Goal: Task Accomplishment & Management: Manage account settings

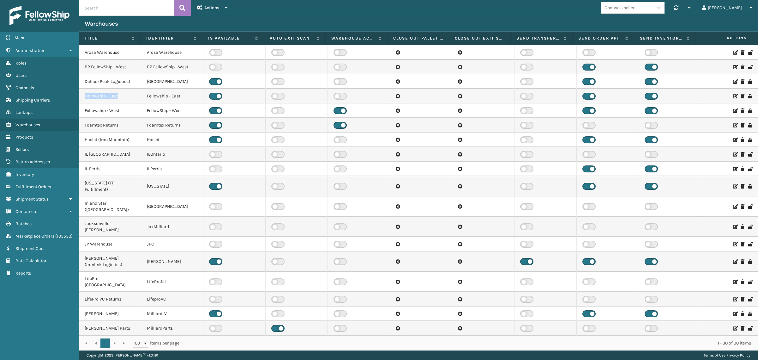
drag, startPoint x: 84, startPoint y: 95, endPoint x: 119, endPoint y: 96, distance: 35.1
click at [119, 96] on td "Fellowship - East" at bounding box center [110, 96] width 62 height 15
copy td "Fellowship - East"
click at [115, 8] on input "text" at bounding box center [126, 8] width 95 height 16
paste input "Fellowship - East"
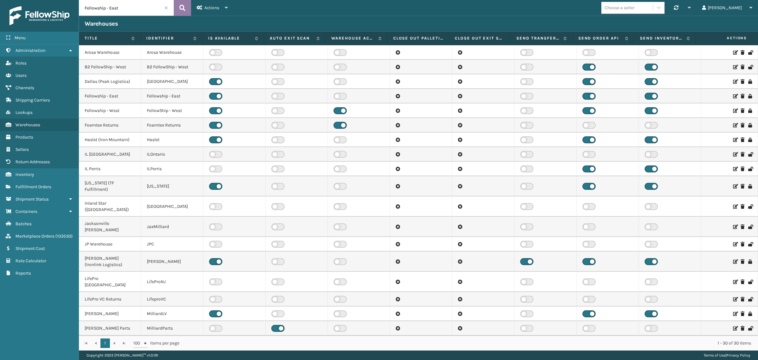
type input "Fellowship - East"
click at [180, 5] on icon at bounding box center [182, 7] width 6 height 9
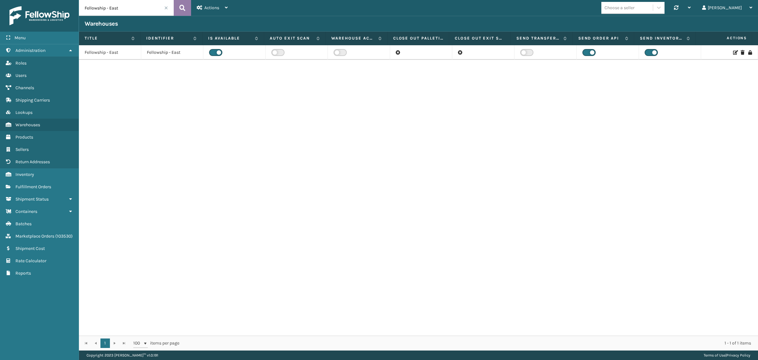
click at [179, 8] on icon at bounding box center [182, 7] width 6 height 9
click at [733, 52] on icon at bounding box center [735, 52] width 4 height 4
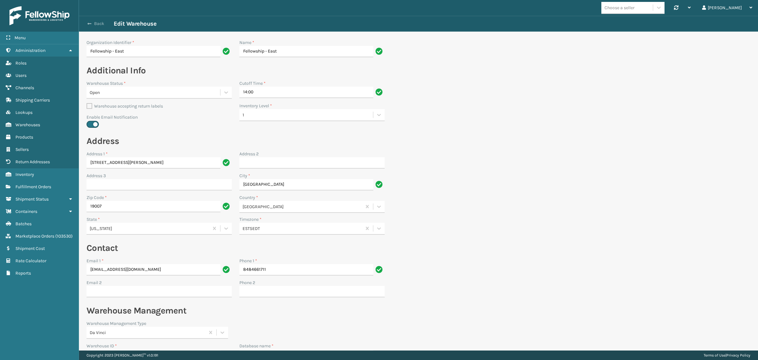
click at [100, 24] on button "Back" at bounding box center [99, 24] width 29 height 6
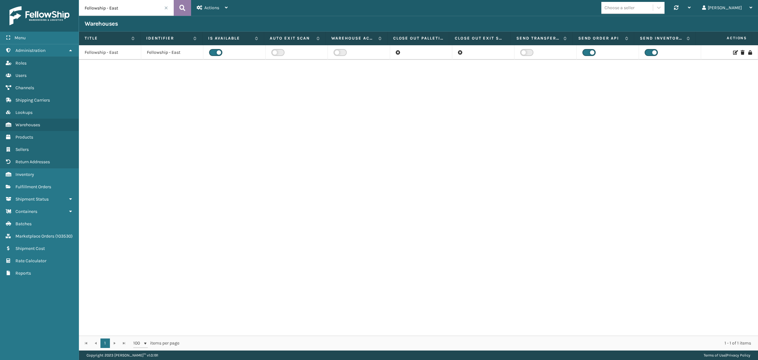
click at [185, 5] on icon at bounding box center [182, 7] width 6 height 9
click at [182, 9] on icon at bounding box center [182, 7] width 6 height 9
click at [180, 7] on icon at bounding box center [182, 7] width 6 height 9
click at [214, 51] on label at bounding box center [215, 52] width 13 height 7
click at [213, 51] on input "checkbox" at bounding box center [211, 51] width 4 height 4
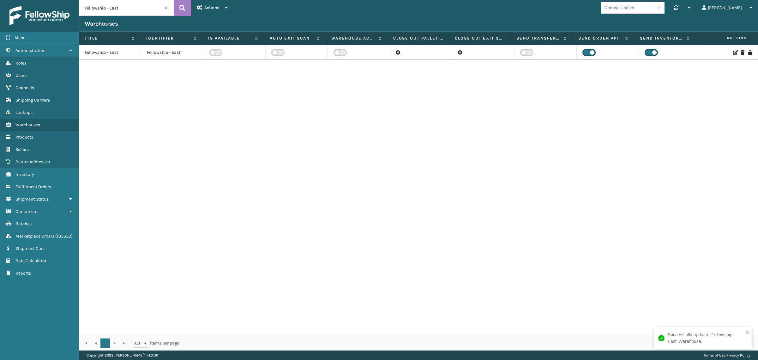
click at [733, 52] on icon at bounding box center [735, 52] width 4 height 4
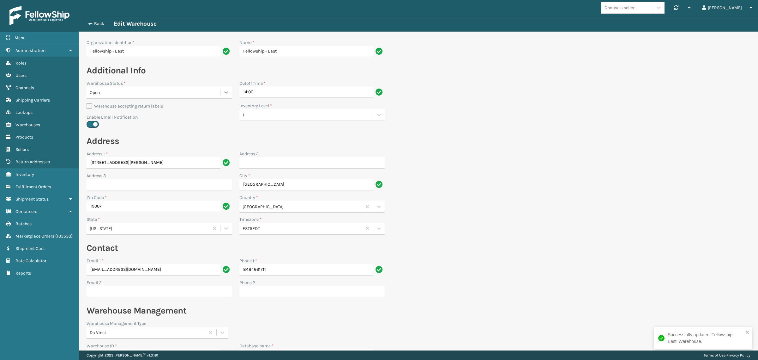
click at [227, 92] on icon at bounding box center [226, 92] width 4 height 2
click at [181, 105] on div "Closed" at bounding box center [159, 108] width 145 height 12
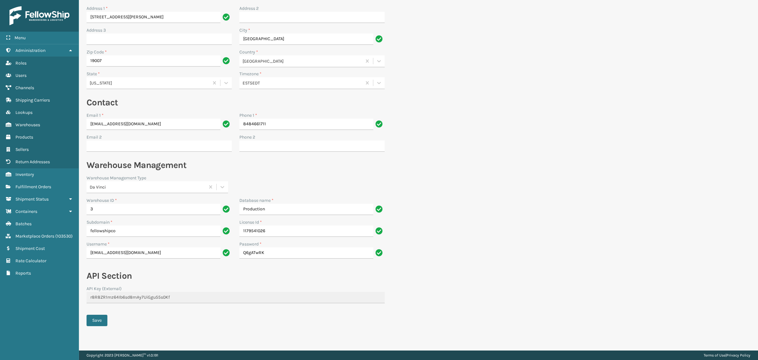
scroll to position [147, 0]
click at [92, 318] on button "Save" at bounding box center [97, 318] width 21 height 11
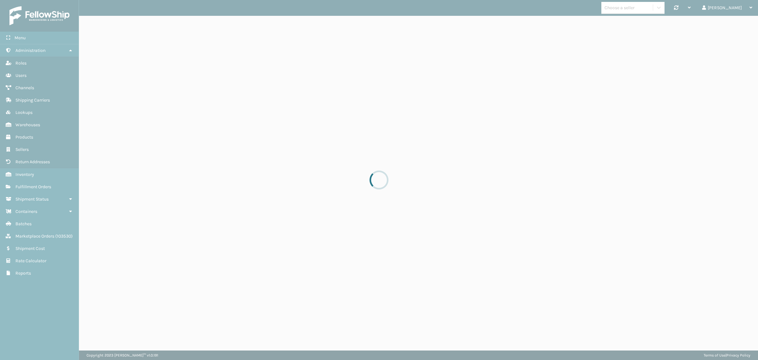
scroll to position [0, 0]
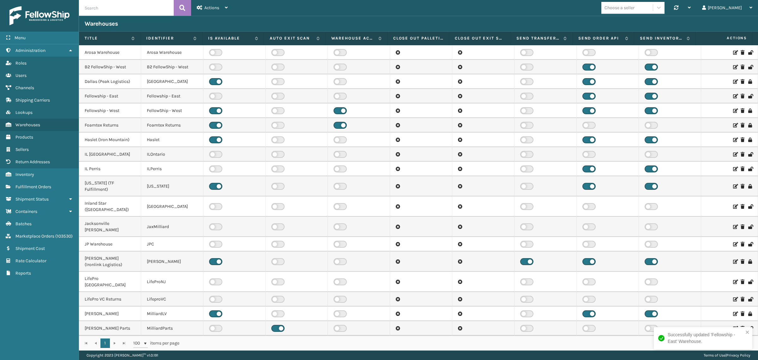
click at [136, 9] on input "text" at bounding box center [126, 8] width 95 height 16
paste input "Fellowship - East"
type input "Fellowship - East"
click at [182, 7] on icon at bounding box center [182, 7] width 6 height 9
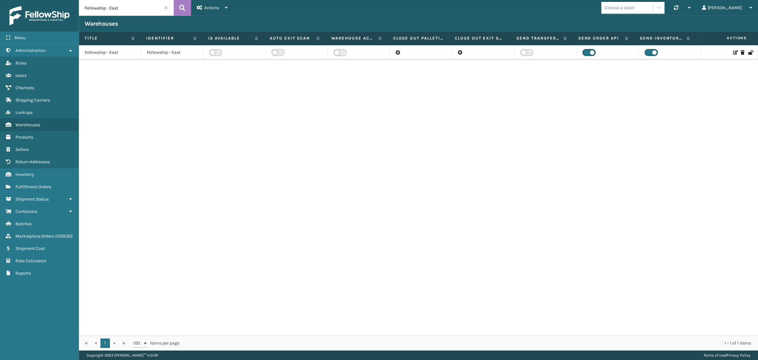
drag, startPoint x: 727, startPoint y: 51, endPoint x: 716, endPoint y: 46, distance: 12.3
click at [733, 51] on icon at bounding box center [735, 52] width 4 height 4
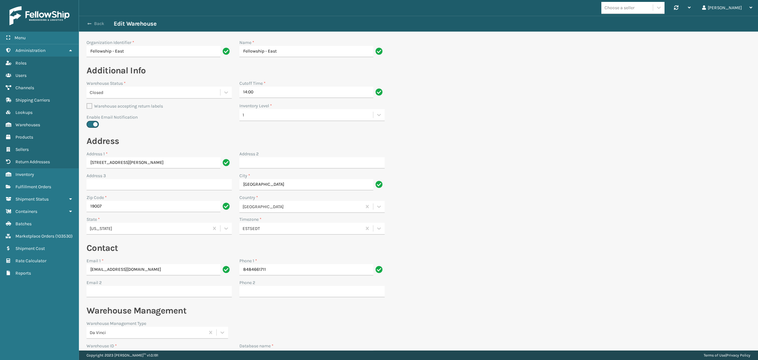
click at [94, 24] on button "Back" at bounding box center [99, 24] width 29 height 6
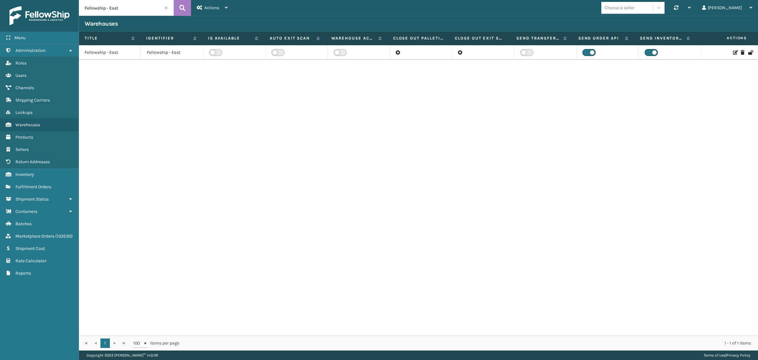
click at [733, 52] on icon at bounding box center [735, 52] width 4 height 4
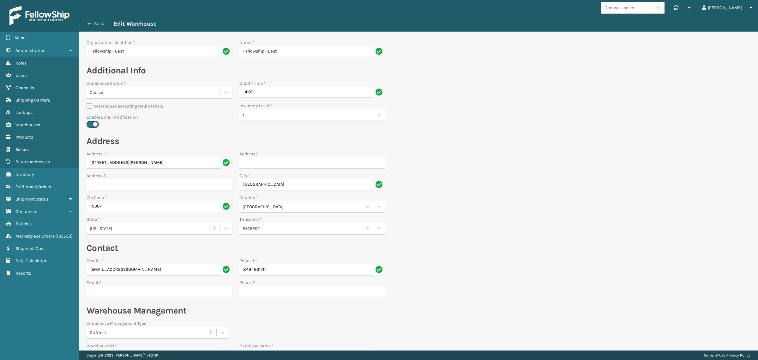
click at [95, 21] on button "Back" at bounding box center [99, 24] width 29 height 6
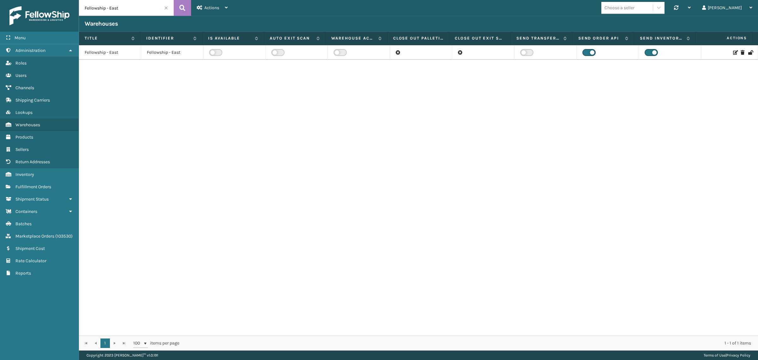
click at [733, 51] on icon at bounding box center [735, 52] width 4 height 4
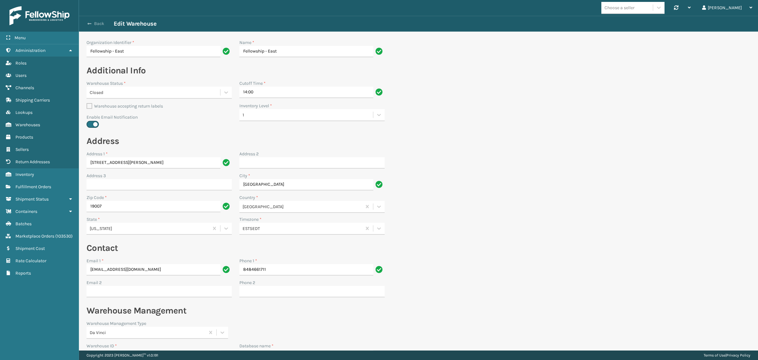
click at [96, 23] on button "Back" at bounding box center [99, 24] width 29 height 6
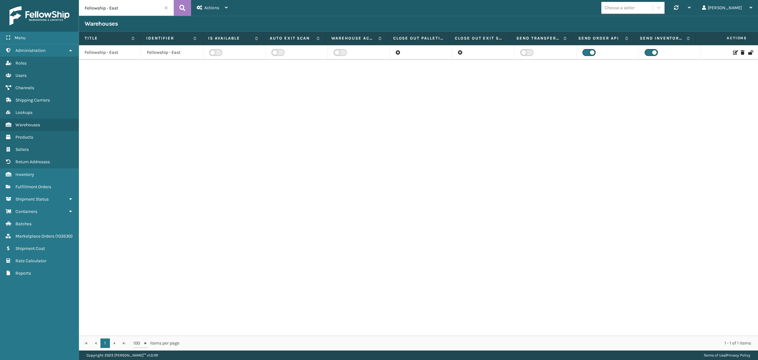
click at [166, 8] on span at bounding box center [166, 8] width 4 height 4
